Goal: Task Accomplishment & Management: Complete application form

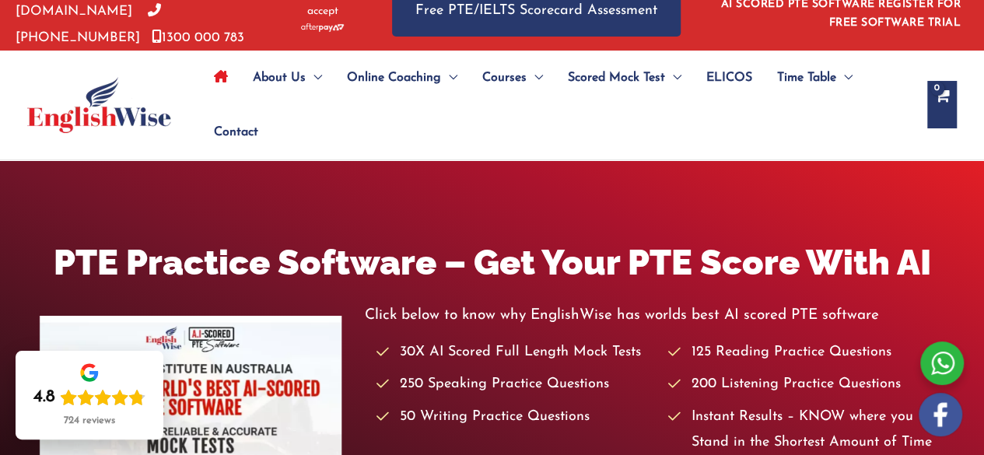
scroll to position [26, 0]
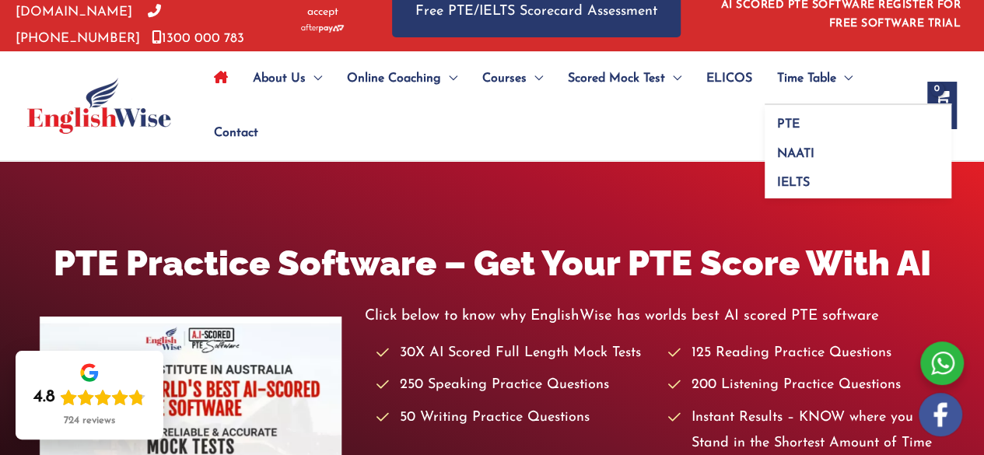
click at [460, 75] on span "Time Table" at bounding box center [806, 78] width 59 height 54
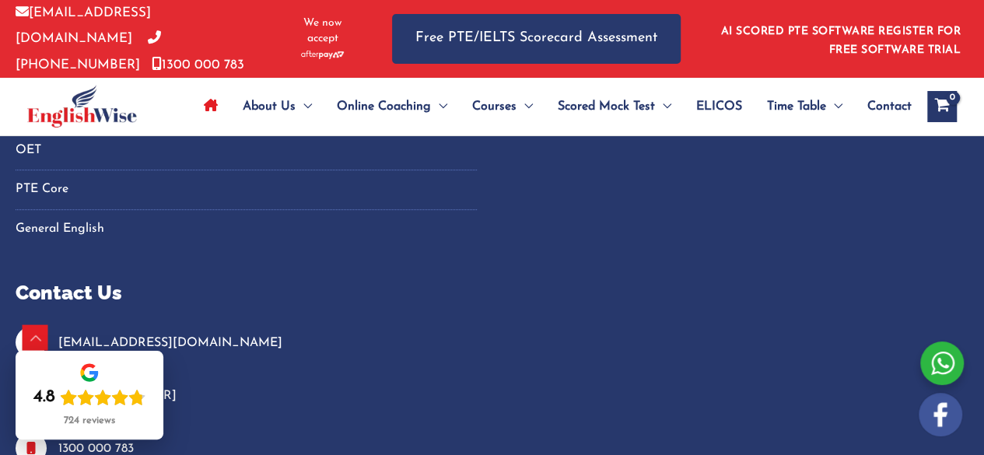
scroll to position [6450, 0]
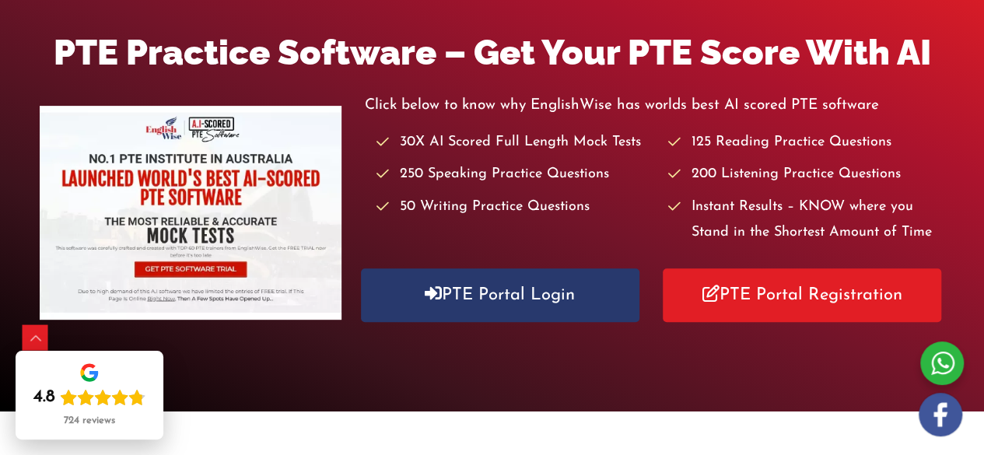
scroll to position [246, 0]
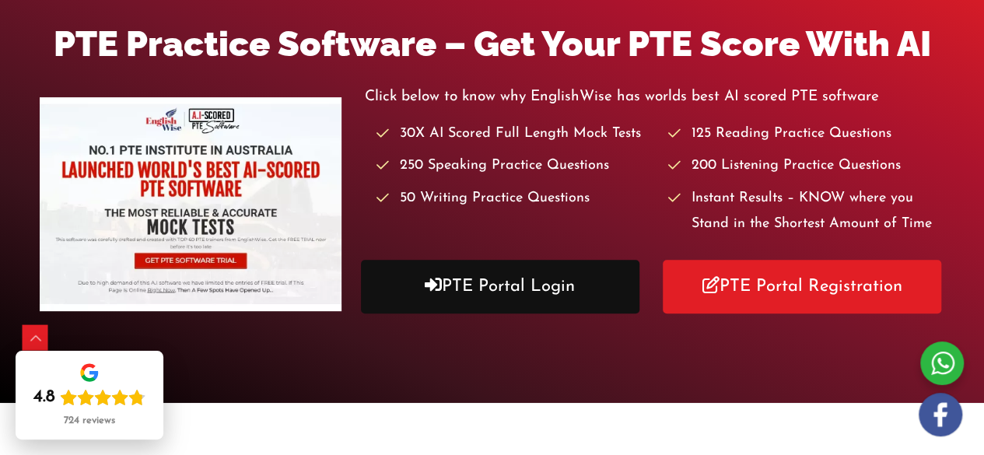
click at [513, 295] on link "PTE Portal Login" at bounding box center [500, 287] width 278 height 54
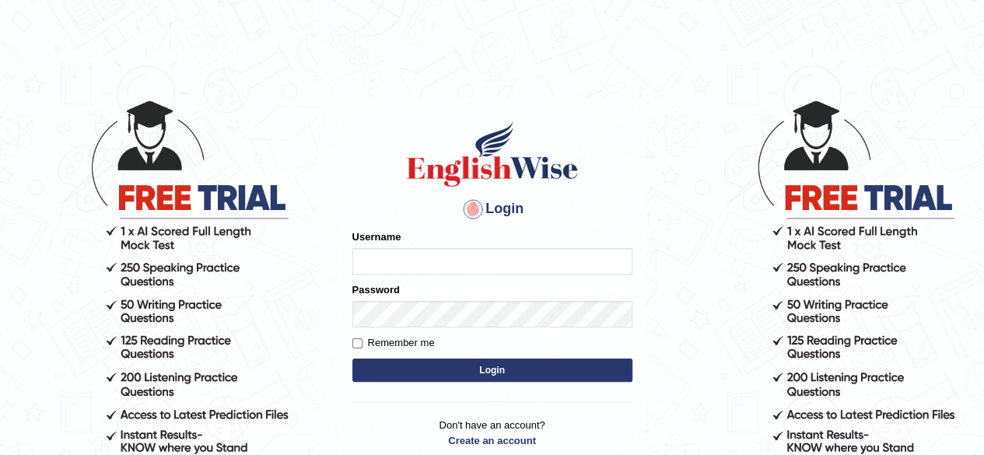
click at [454, 262] on input "Username" at bounding box center [492, 261] width 280 height 26
type input "RonitKC"
click at [402, 298] on div "Password" at bounding box center [492, 304] width 280 height 45
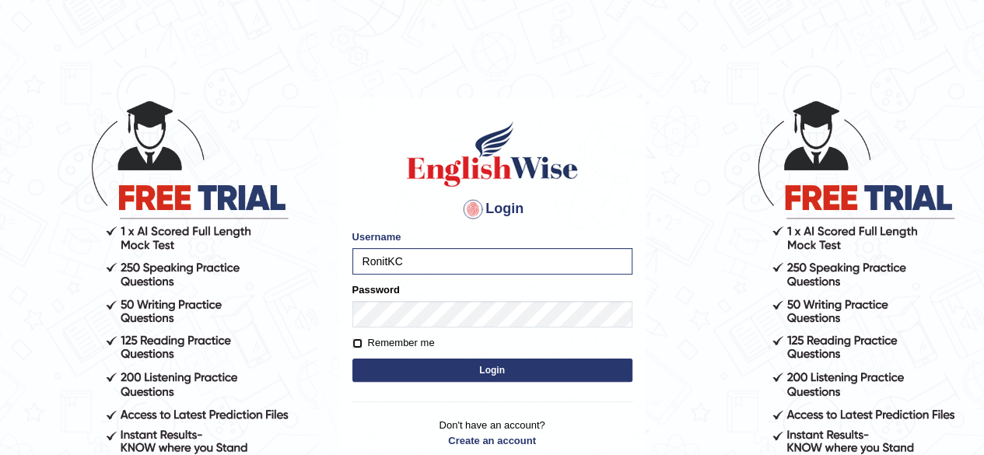
click at [359, 341] on input "Remember me" at bounding box center [357, 343] width 10 height 10
checkbox input "true"
click at [430, 380] on button "Login" at bounding box center [492, 370] width 280 height 23
click at [481, 368] on button "Login" at bounding box center [492, 370] width 280 height 23
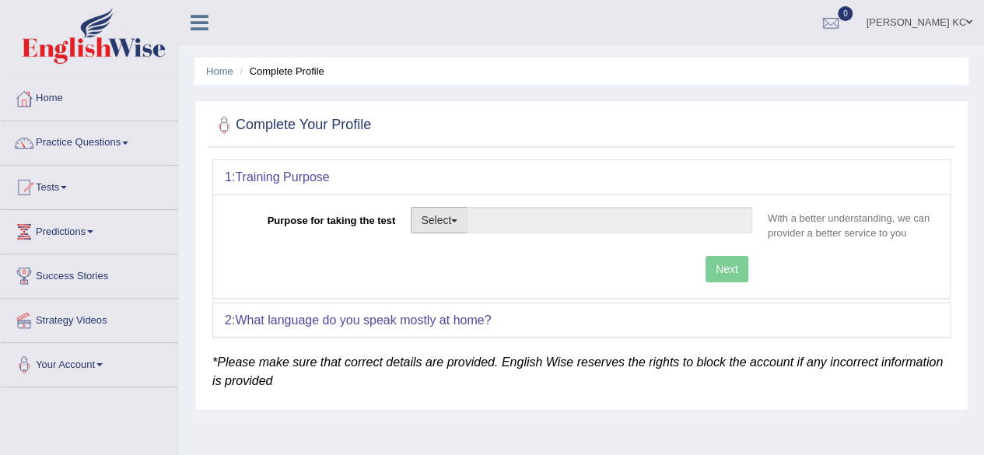
click at [457, 214] on button "Select" at bounding box center [439, 220] width 57 height 26
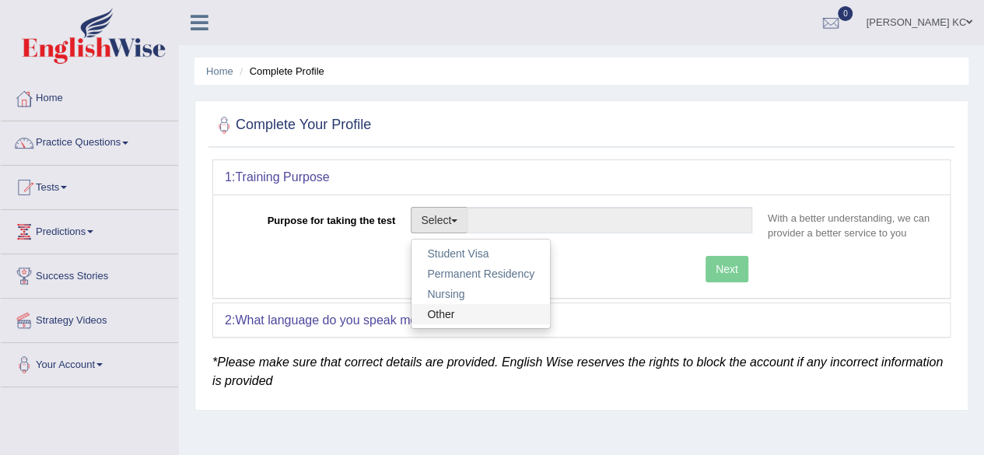
click at [450, 320] on link "Other" at bounding box center [480, 314] width 138 height 20
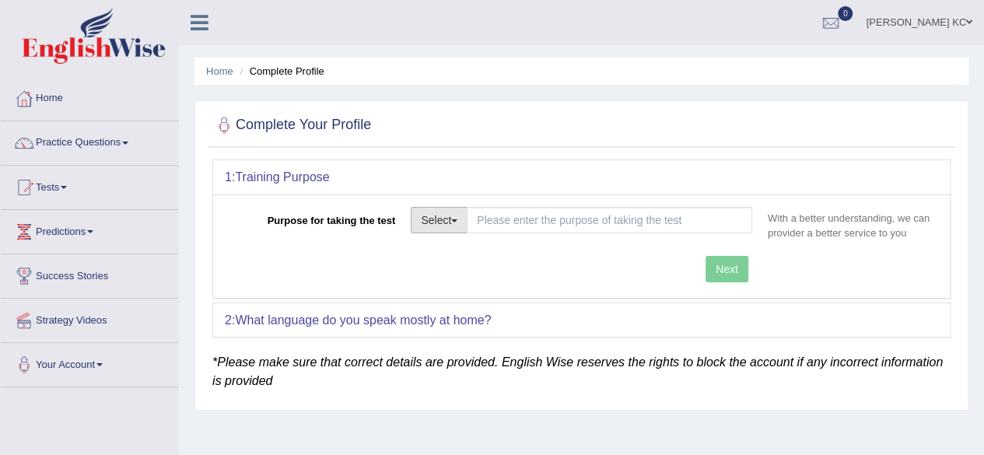
click at [454, 215] on button "Select" at bounding box center [439, 220] width 57 height 26
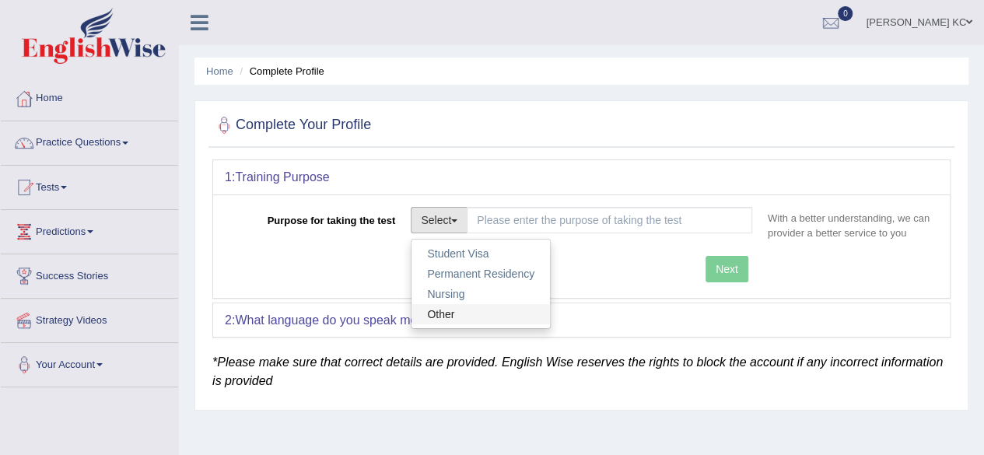
click at [459, 318] on link "Other" at bounding box center [480, 314] width 138 height 20
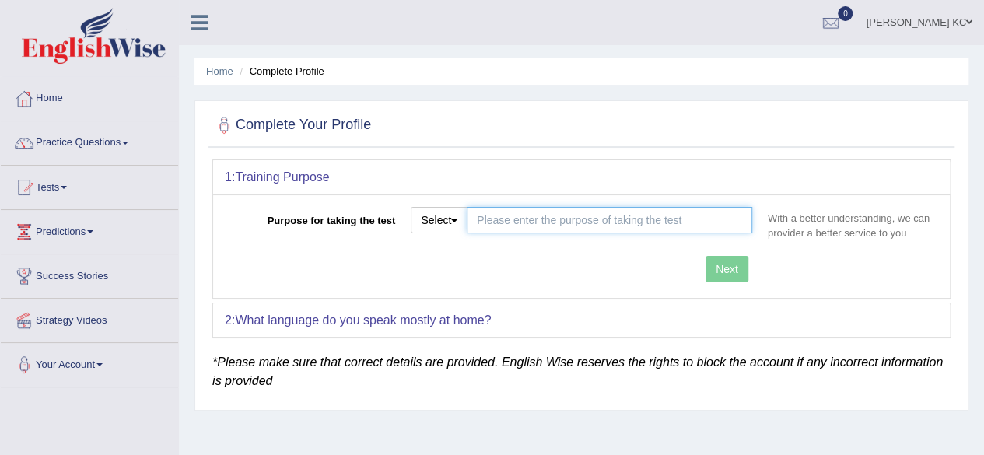
click at [514, 229] on input "Purpose for taking the test" at bounding box center [609, 220] width 285 height 26
type input "482"
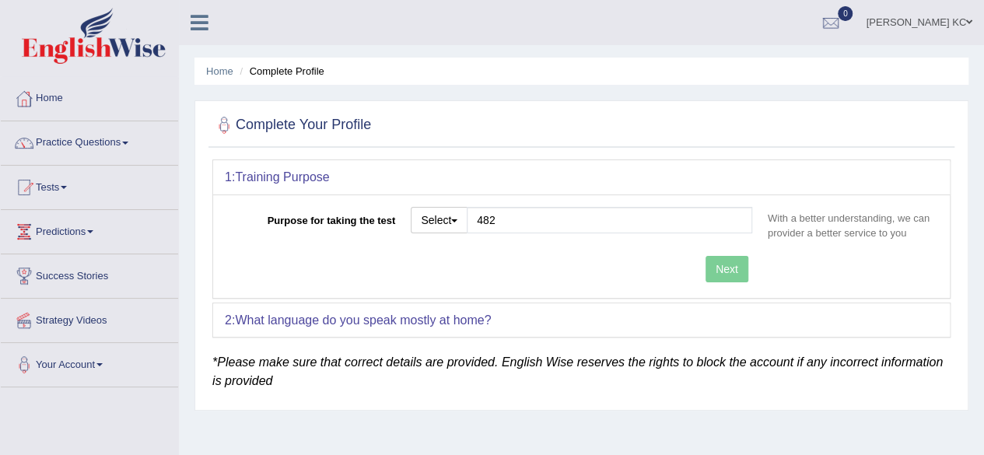
click at [621, 265] on div "Purpose for taking the test Select Student Visa Permanent Residency Nursing Oth…" at bounding box center [581, 245] width 736 height 103
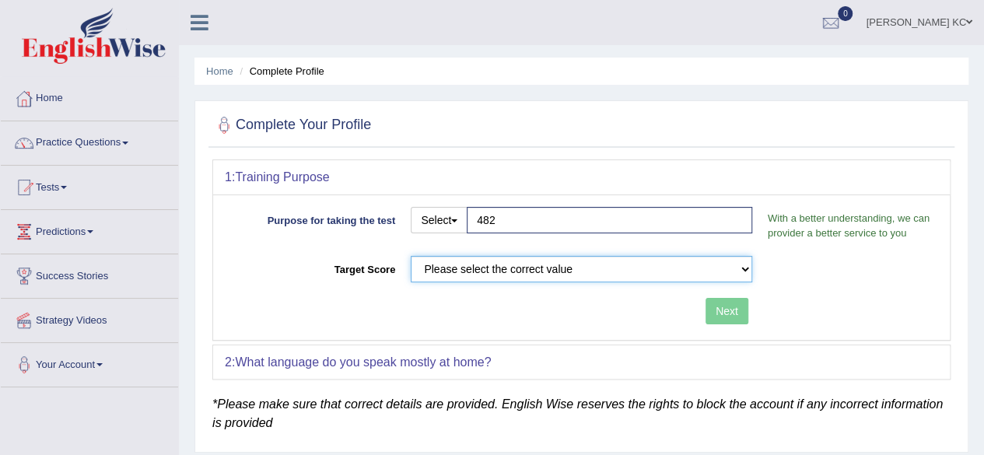
click at [712, 266] on select "Please select the correct value 50 (6 bands) 58 (6.5 bands) 65 (7 bands) 79 (8 …" at bounding box center [581, 269] width 341 height 26
select select "58"
click at [411, 256] on select "Please select the correct value 50 (6 bands) 58 (6.5 bands) 65 (7 bands) 79 (8 …" at bounding box center [581, 269] width 341 height 26
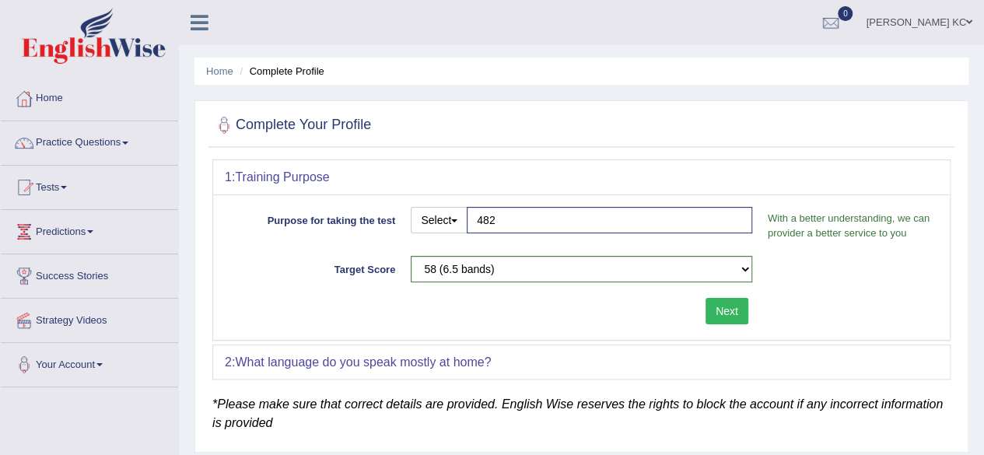
click at [732, 310] on button "Next" at bounding box center [726, 311] width 43 height 26
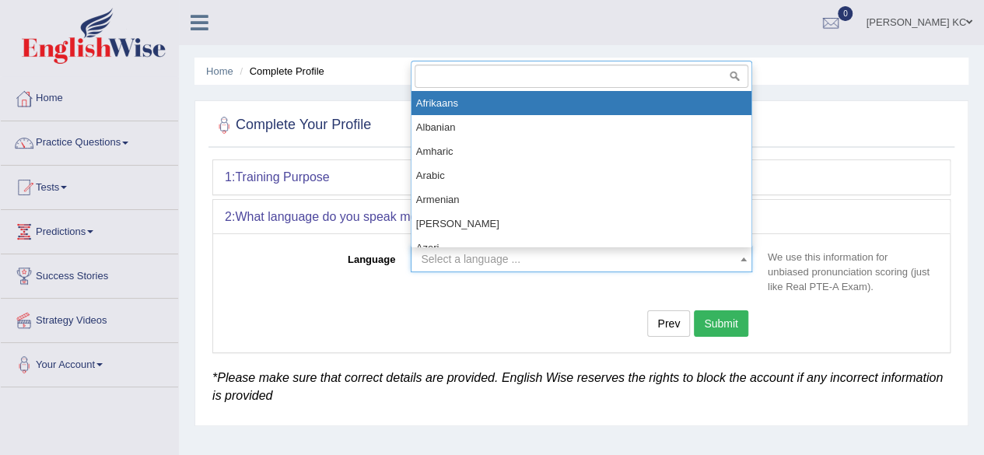
click at [575, 257] on span "Select a language ..." at bounding box center [577, 259] width 312 height 16
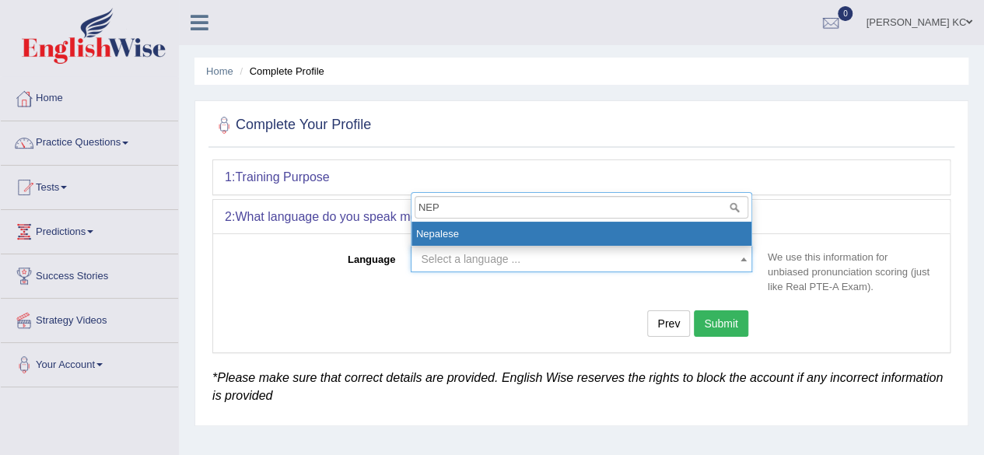
type input "NEP"
select select "Nepalese"
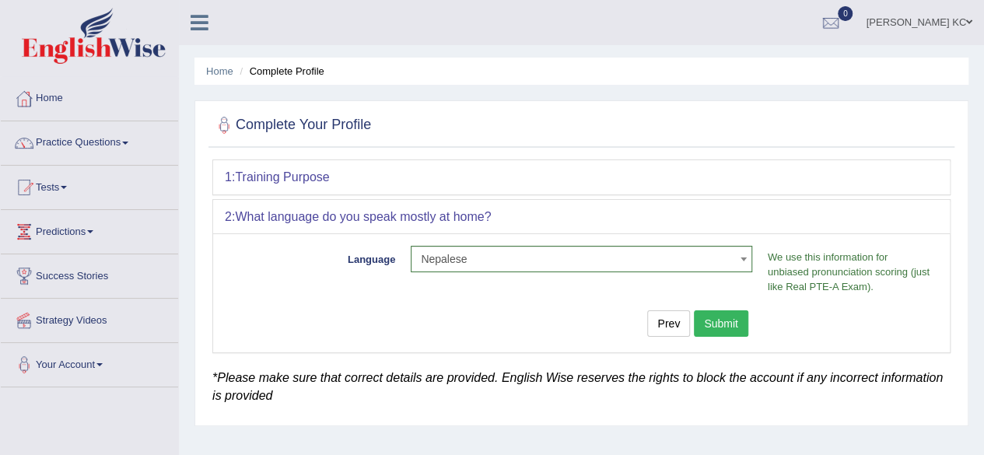
click at [708, 317] on button "Submit" at bounding box center [721, 323] width 54 height 26
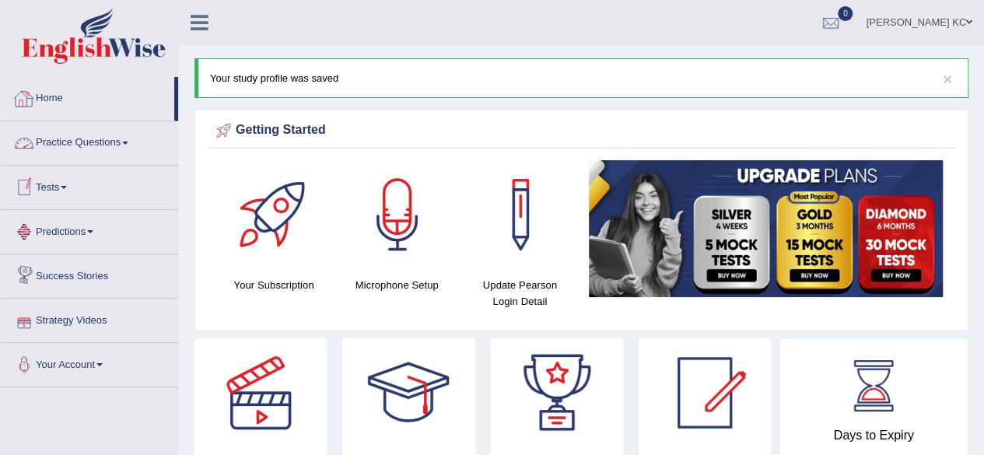
scroll to position [1, 0]
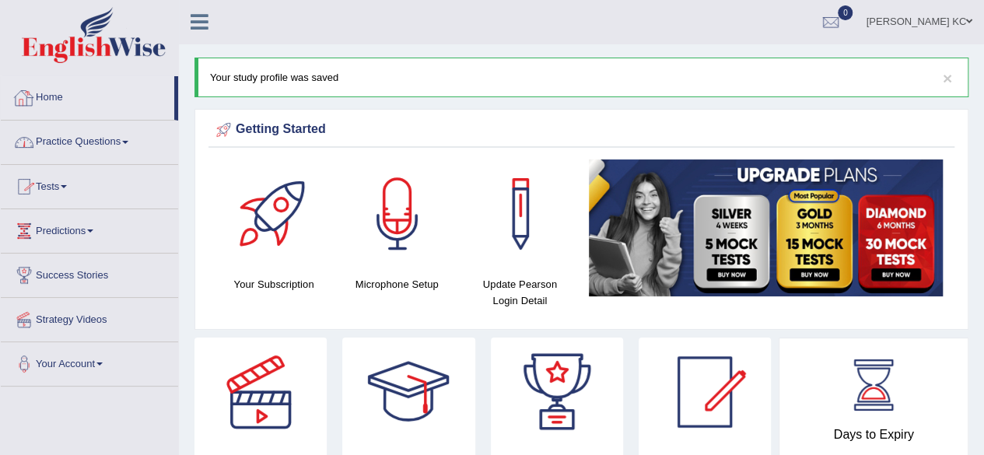
click at [64, 107] on link "Home" at bounding box center [87, 95] width 173 height 39
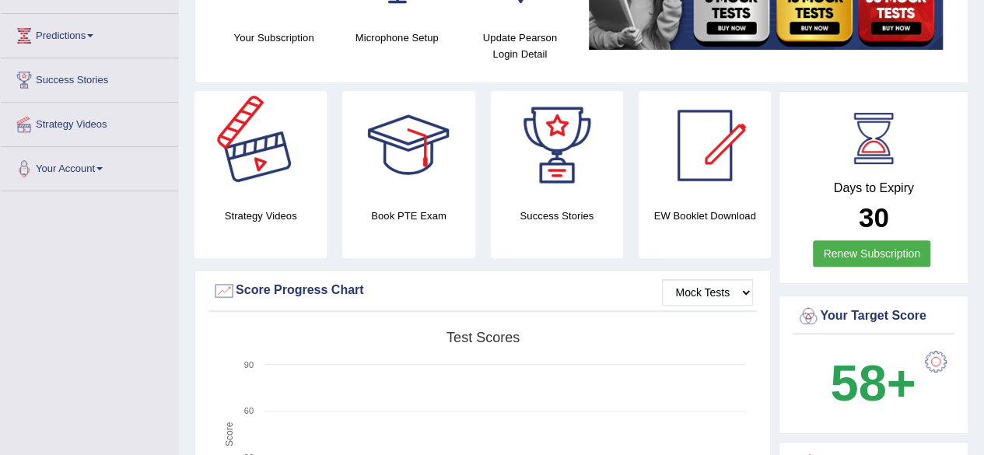
scroll to position [226, 0]
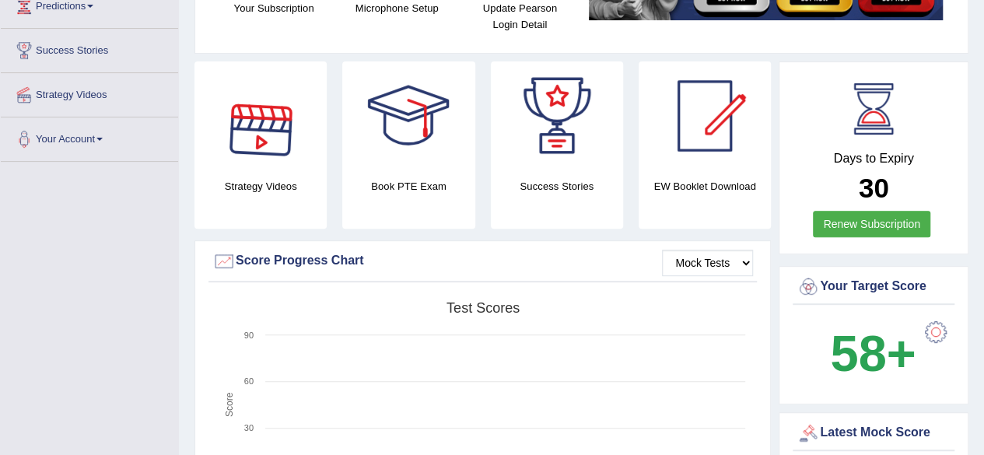
click at [266, 150] on div at bounding box center [260, 115] width 109 height 109
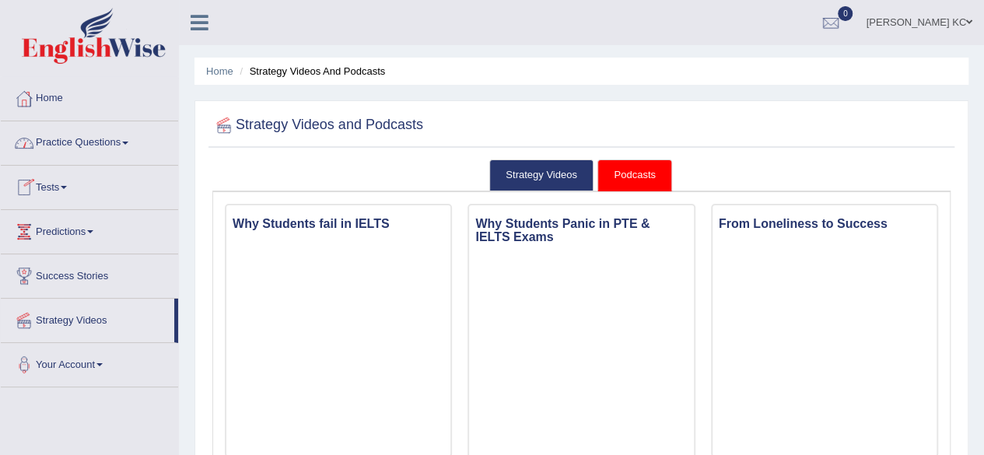
click at [72, 103] on link "Home" at bounding box center [89, 96] width 177 height 39
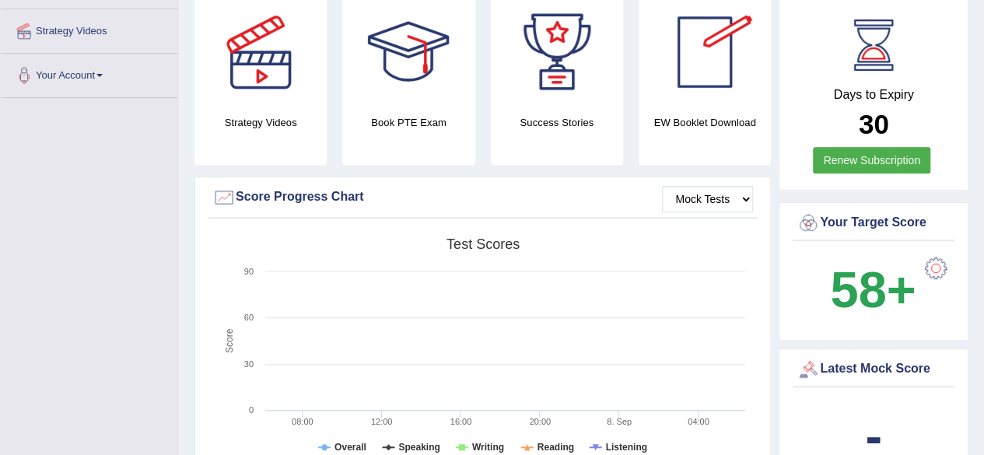
scroll to position [322, 0]
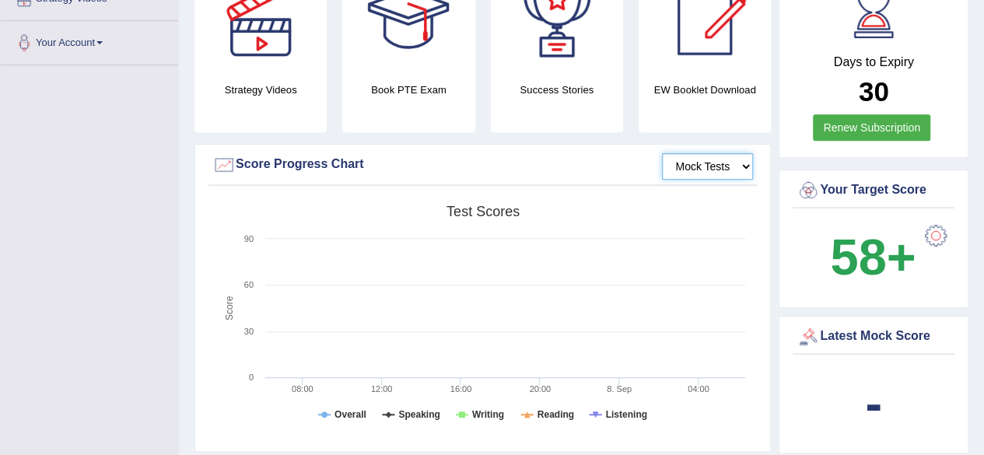
click at [745, 160] on select "Mock Tests" at bounding box center [707, 166] width 91 height 26
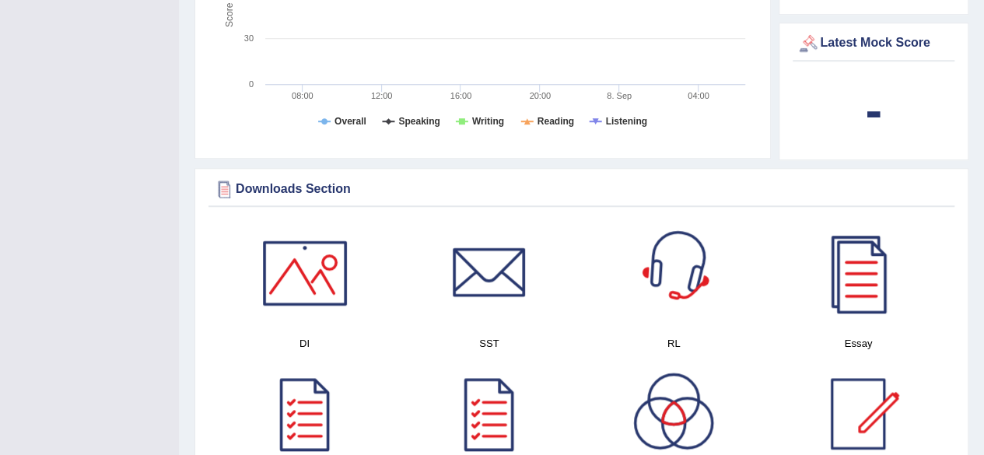
scroll to position [616, 0]
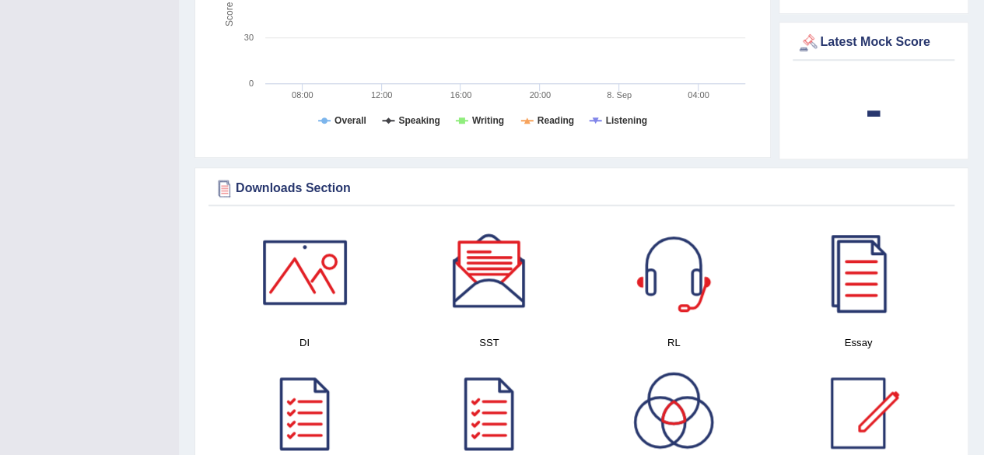
click at [879, 303] on div at bounding box center [857, 272] width 109 height 109
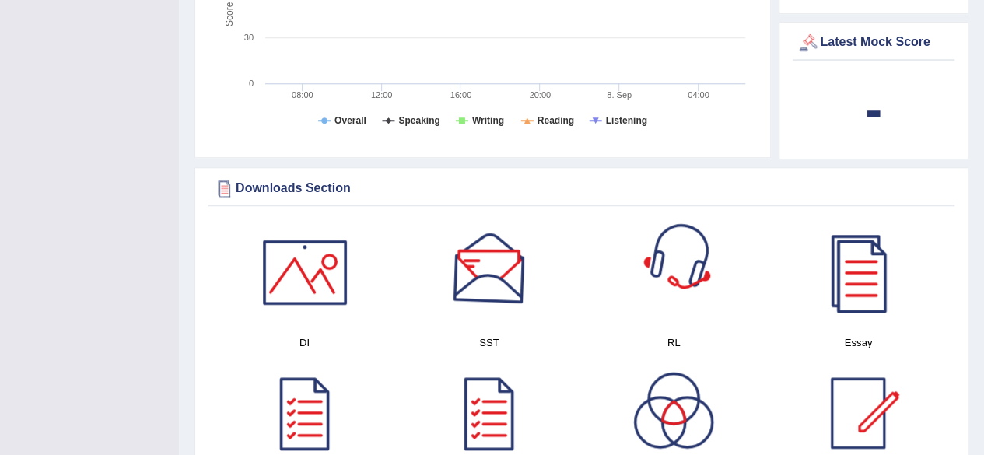
click at [490, 301] on div at bounding box center [489, 272] width 109 height 109
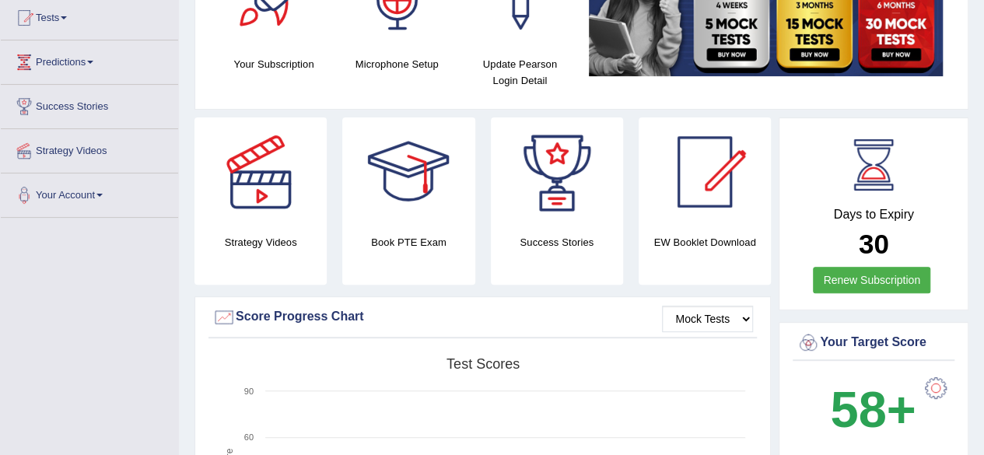
scroll to position [0, 0]
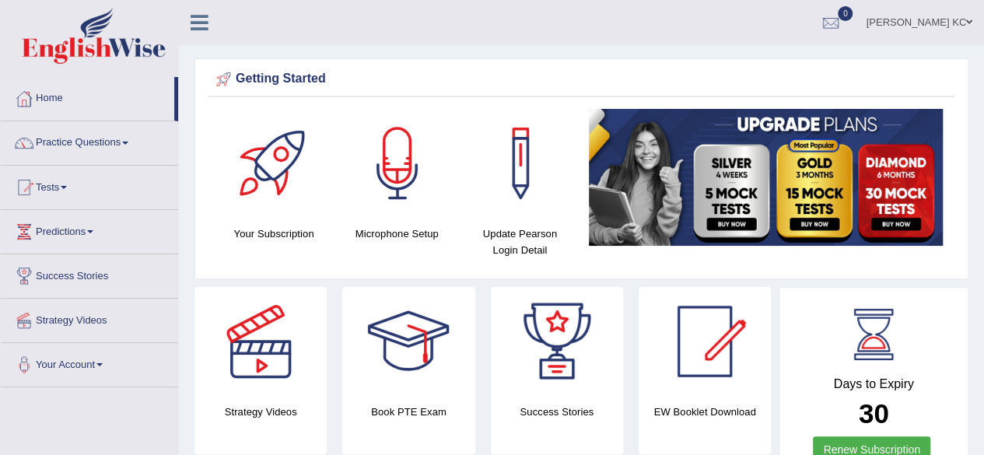
click at [854, 11] on link "0" at bounding box center [830, 20] width 47 height 40
click at [960, 28] on link "Ronit KC" at bounding box center [919, 20] width 130 height 40
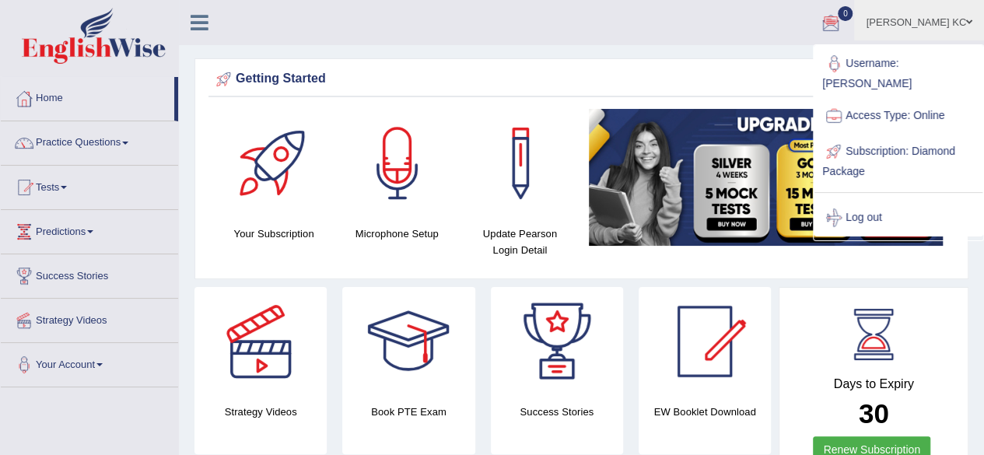
click at [703, 41] on ul "Ronit KC Toggle navigation Username: RonitKC Access Type: Online Subscription: …" at bounding box center [703, 22] width 564 height 44
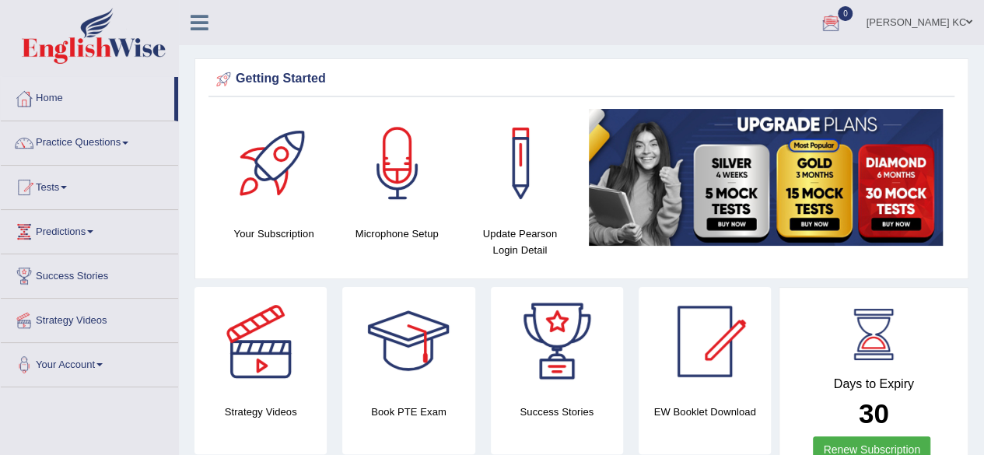
click at [927, 25] on link "Ronit KC" at bounding box center [919, 20] width 130 height 40
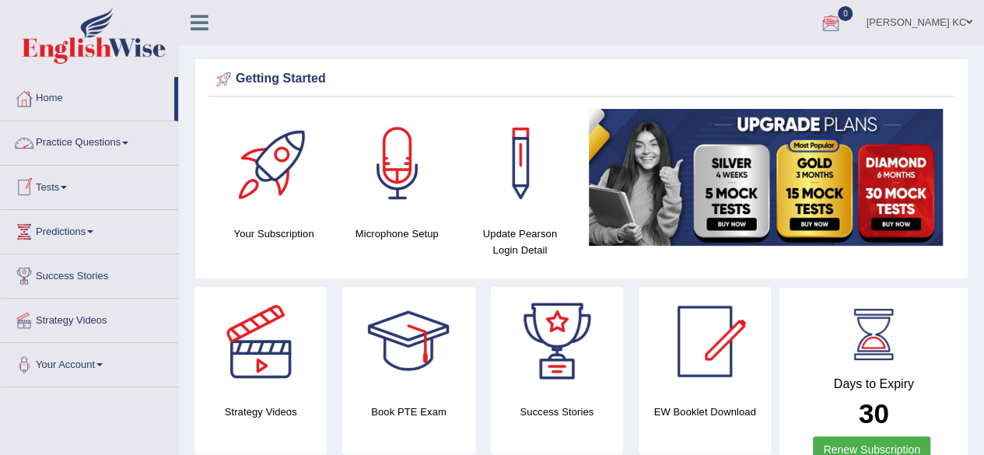
click at [123, 150] on link "Practice Questions" at bounding box center [89, 140] width 177 height 39
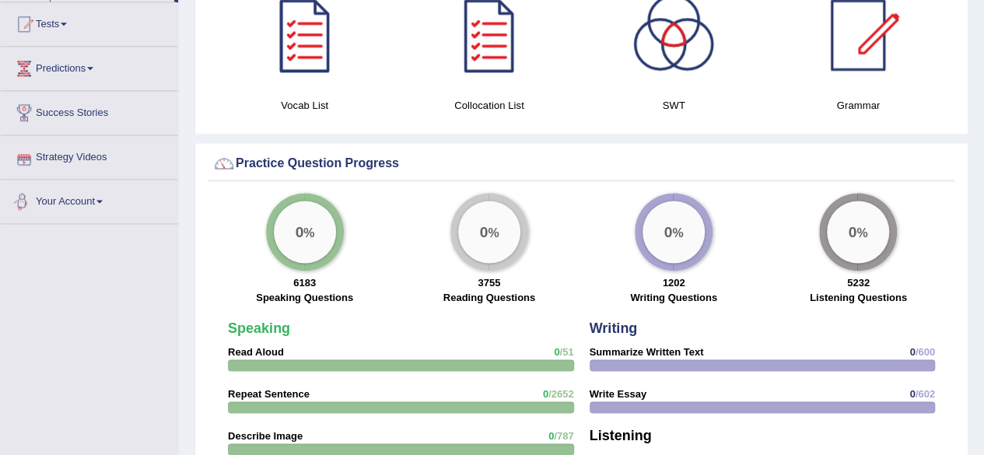
scroll to position [995, 0]
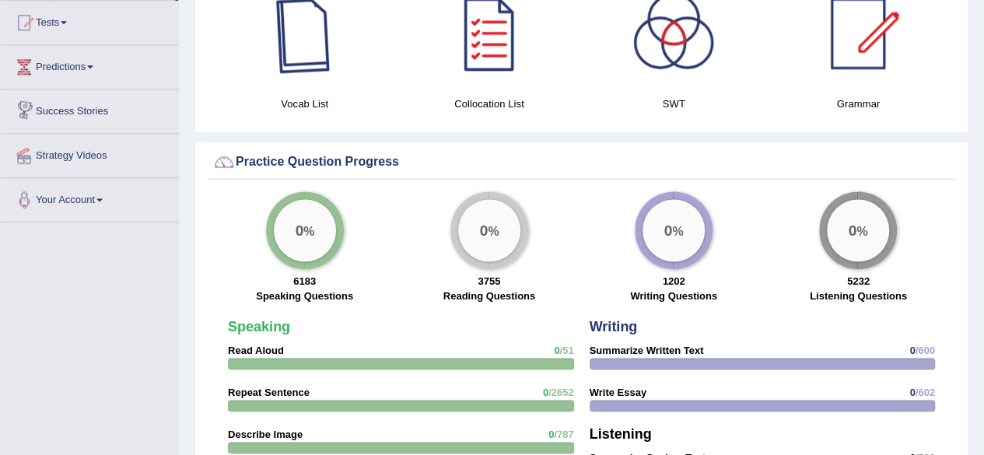
click at [319, 37] on div at bounding box center [304, 33] width 109 height 109
